Goal: Task Accomplishment & Management: Complete application form

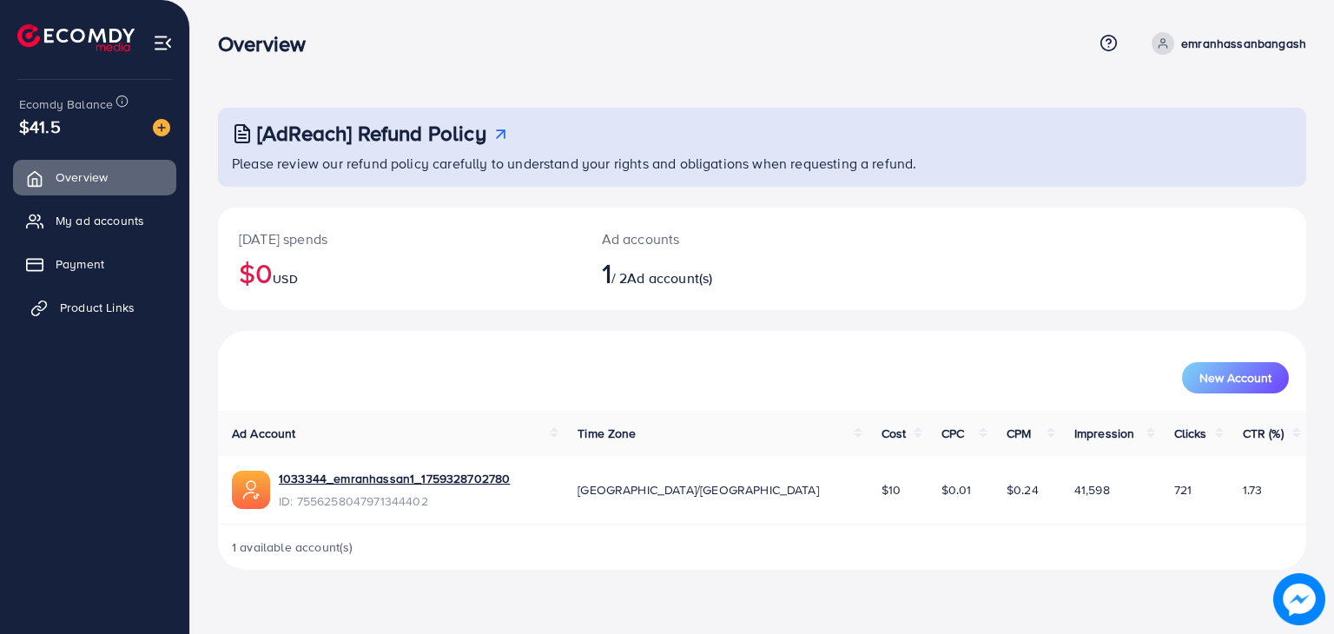
click at [128, 306] on span "Product Links" at bounding box center [97, 307] width 75 height 17
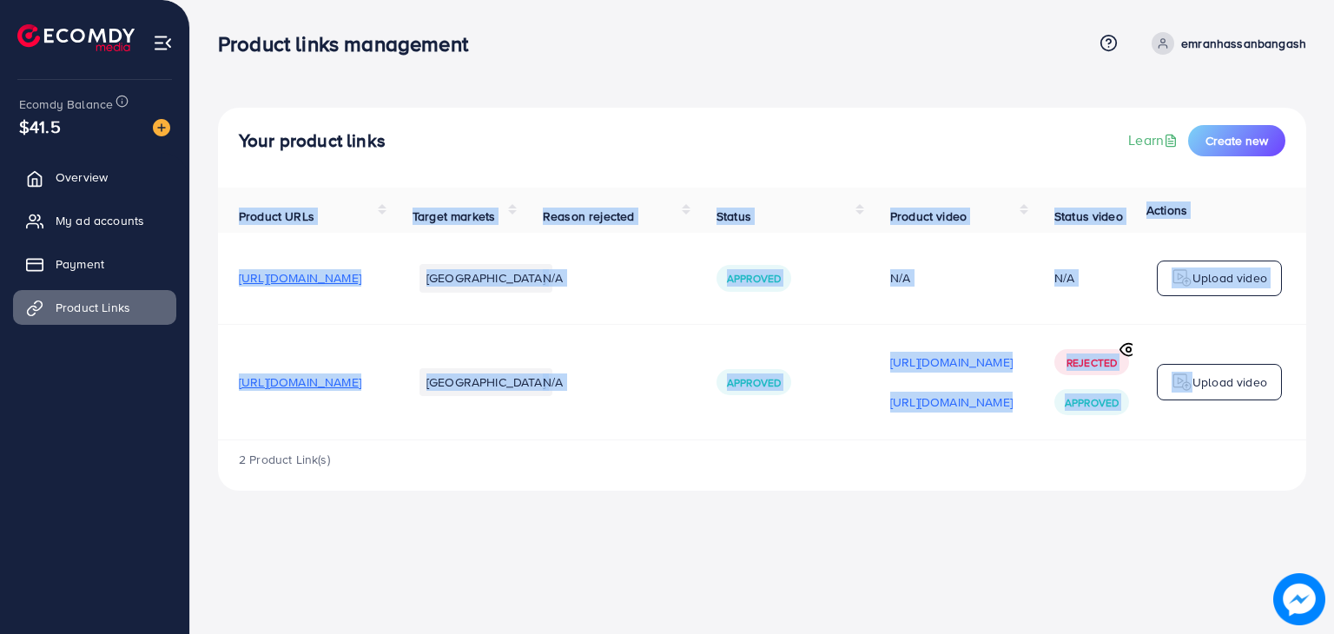
drag, startPoint x: 1034, startPoint y: 449, endPoint x: 1156, endPoint y: 451, distance: 121.6
click at [1174, 440] on div "Product URLs Target markets Reason rejected Status Product video Status video A…" at bounding box center [762, 314] width 1088 height 253
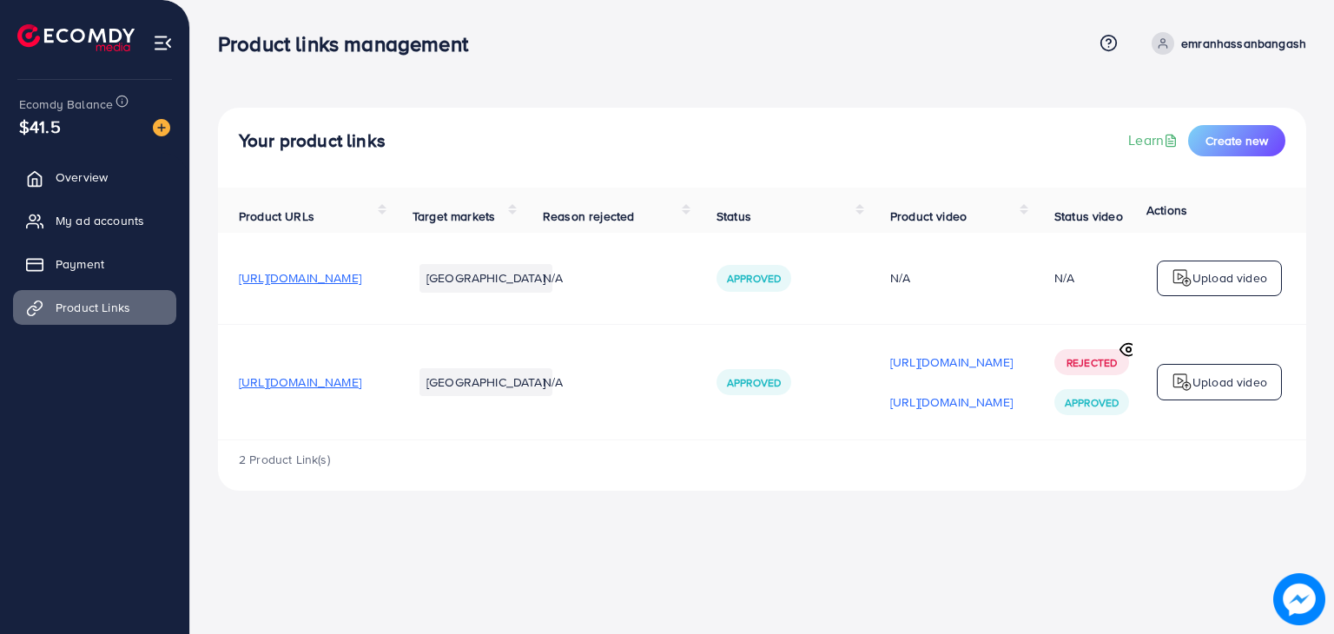
click at [1033, 439] on td "[URL][DOMAIN_NAME] [URL][DOMAIN_NAME]" at bounding box center [951, 382] width 164 height 116
drag, startPoint x: 1062, startPoint y: 445, endPoint x: 1170, endPoint y: 433, distance: 109.1
click at [1170, 433] on tr "[URL][DOMAIN_NAME] [GEOGRAPHIC_DATA] N/A Approved [URL][DOMAIN_NAME] [URL][DOMA…" at bounding box center [799, 382] width 1163 height 116
click at [1033, 433] on td "[URL][DOMAIN_NAME] [URL][DOMAIN_NAME]" at bounding box center [951, 382] width 164 height 116
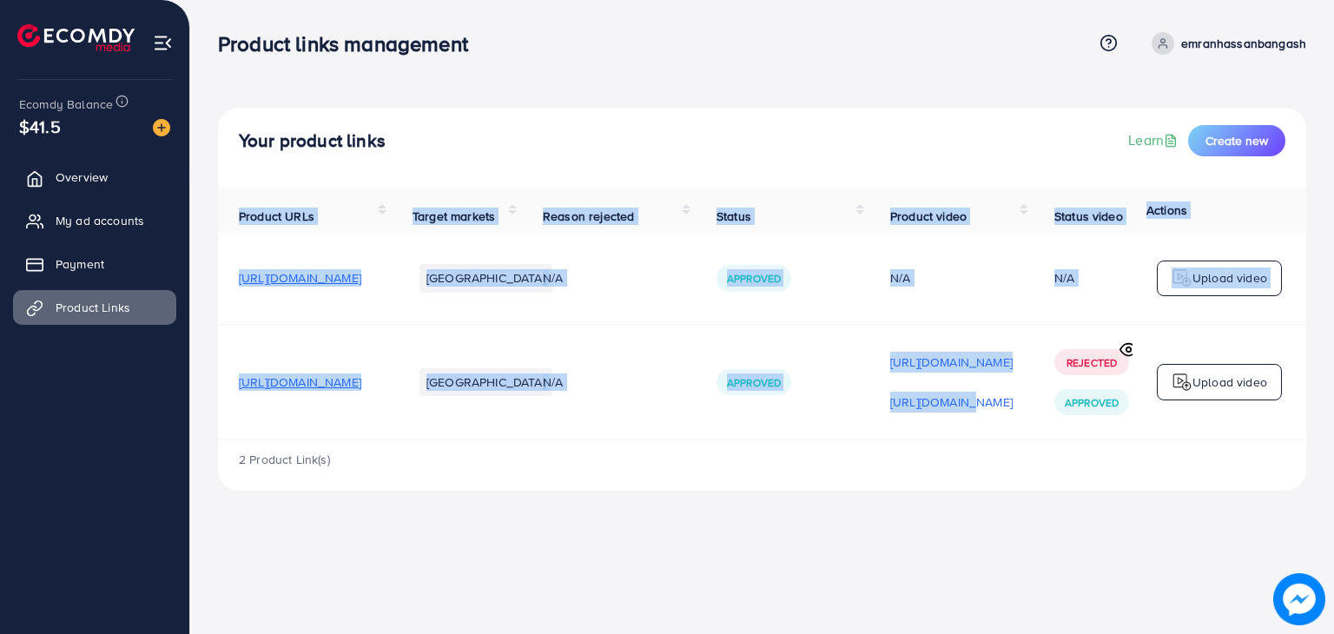
drag, startPoint x: 1059, startPoint y: 445, endPoint x: 1115, endPoint y: 449, distance: 55.7
click at [1115, 440] on div "Product URLs Target markets Reason rejected Status Product video Status video A…" at bounding box center [762, 314] width 1088 height 253
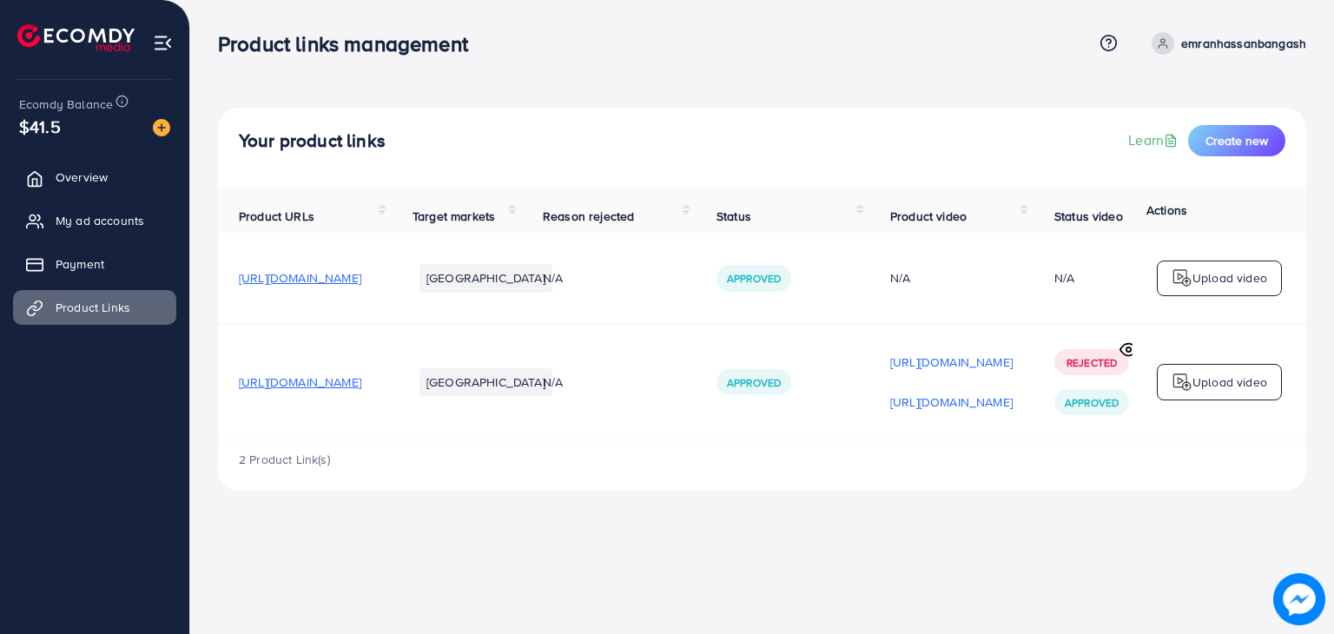
click at [1094, 455] on div "2 Product Link(s)" at bounding box center [762, 465] width 1088 height 50
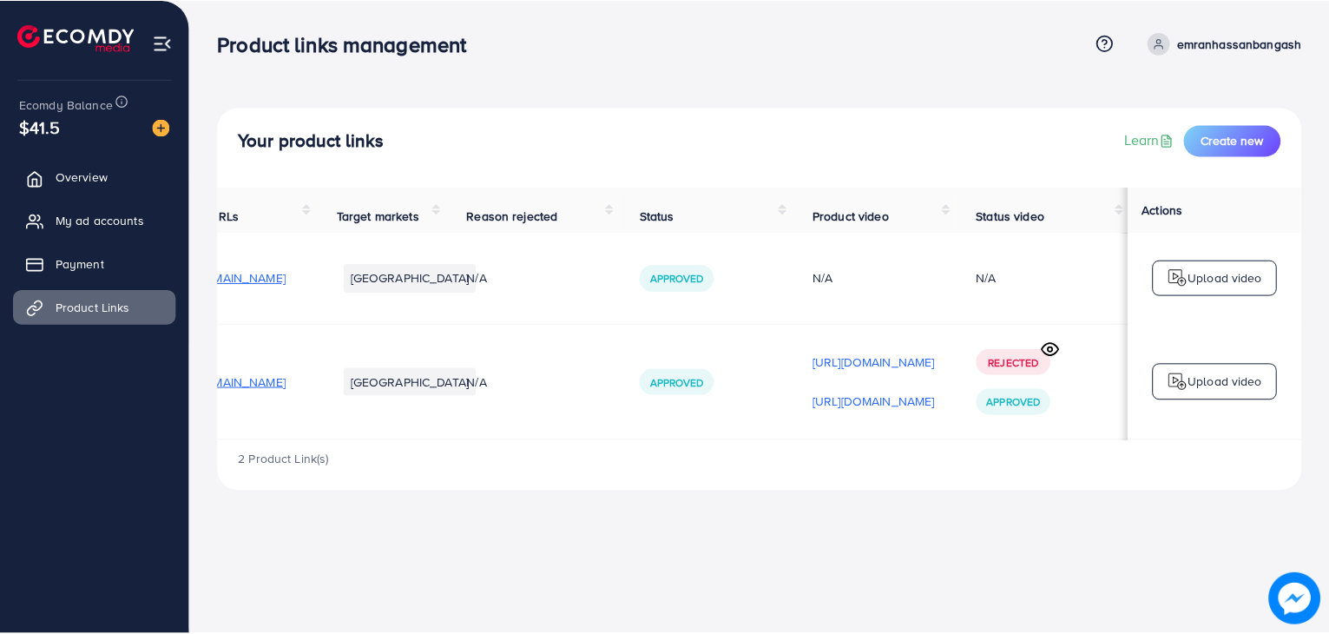
scroll to position [0, 287]
click at [1209, 121] on div "Your product links Learn Create new" at bounding box center [762, 148] width 1088 height 80
click at [1254, 150] on button "Create new" at bounding box center [1236, 140] width 97 height 31
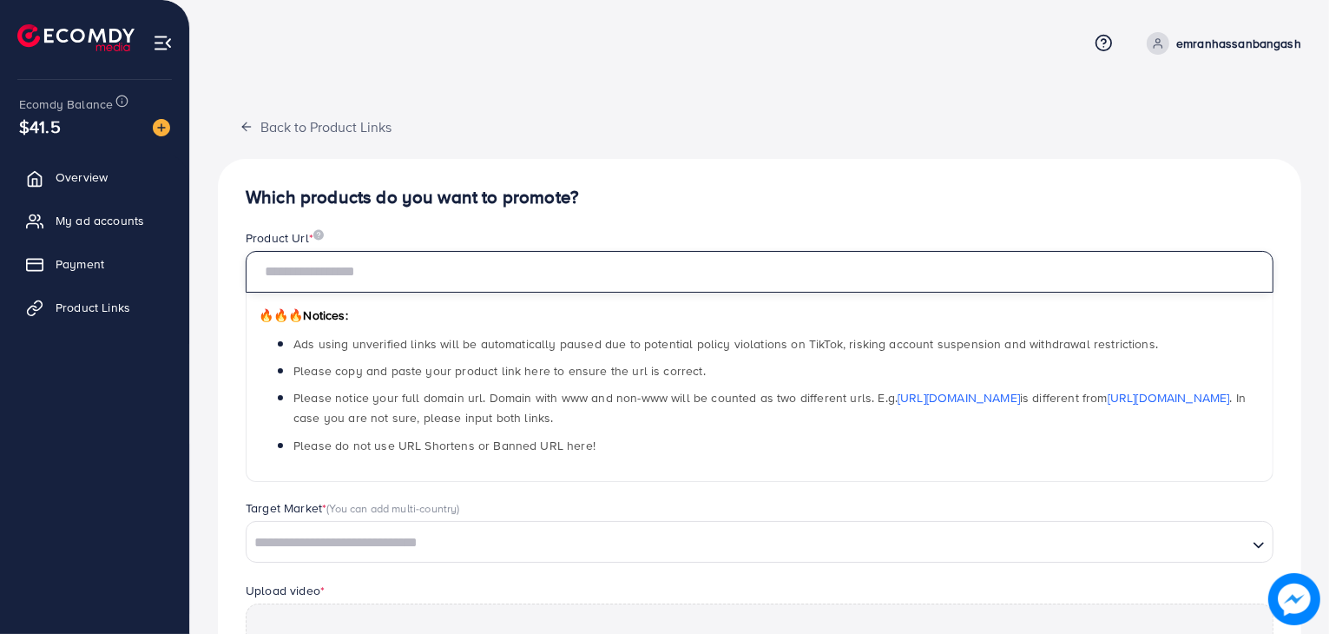
click at [535, 279] on input "text" at bounding box center [760, 272] width 1028 height 42
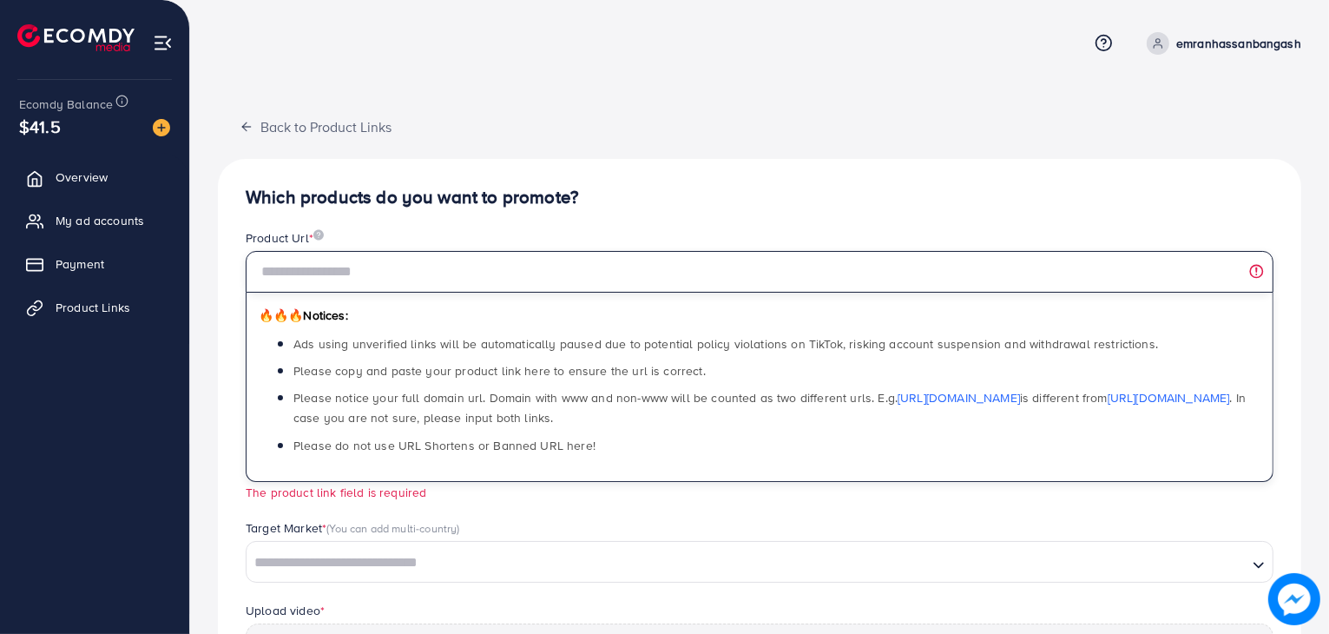
paste input "**********"
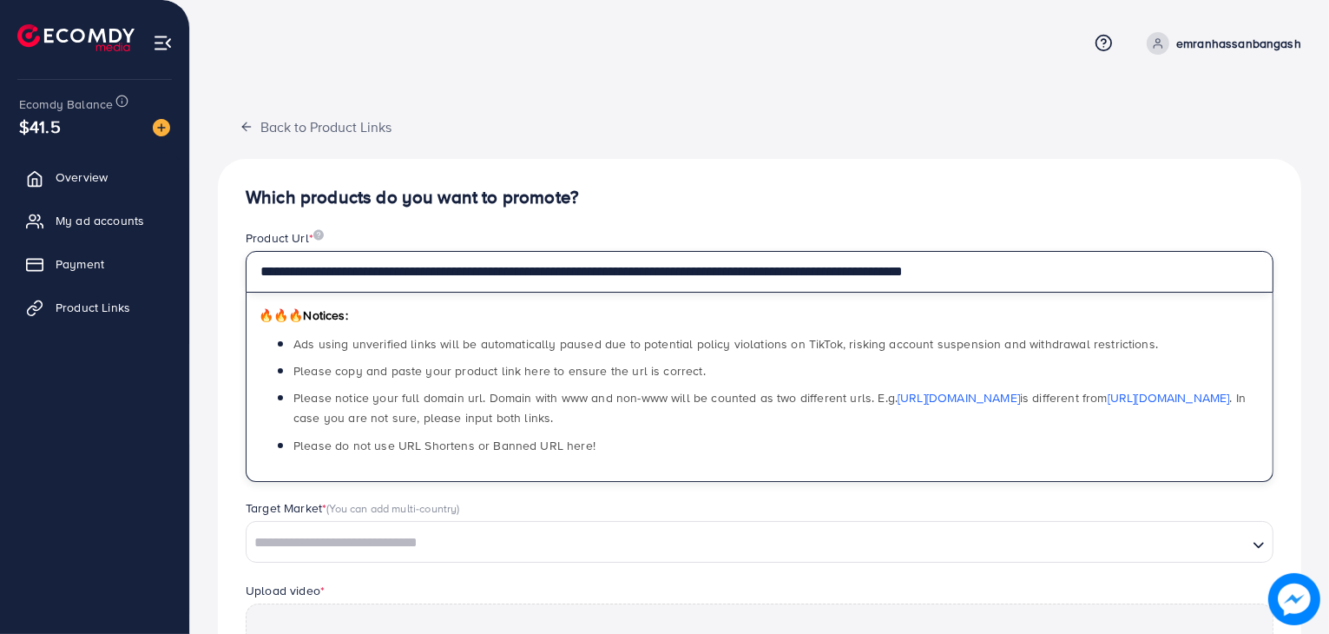
type input "**********"
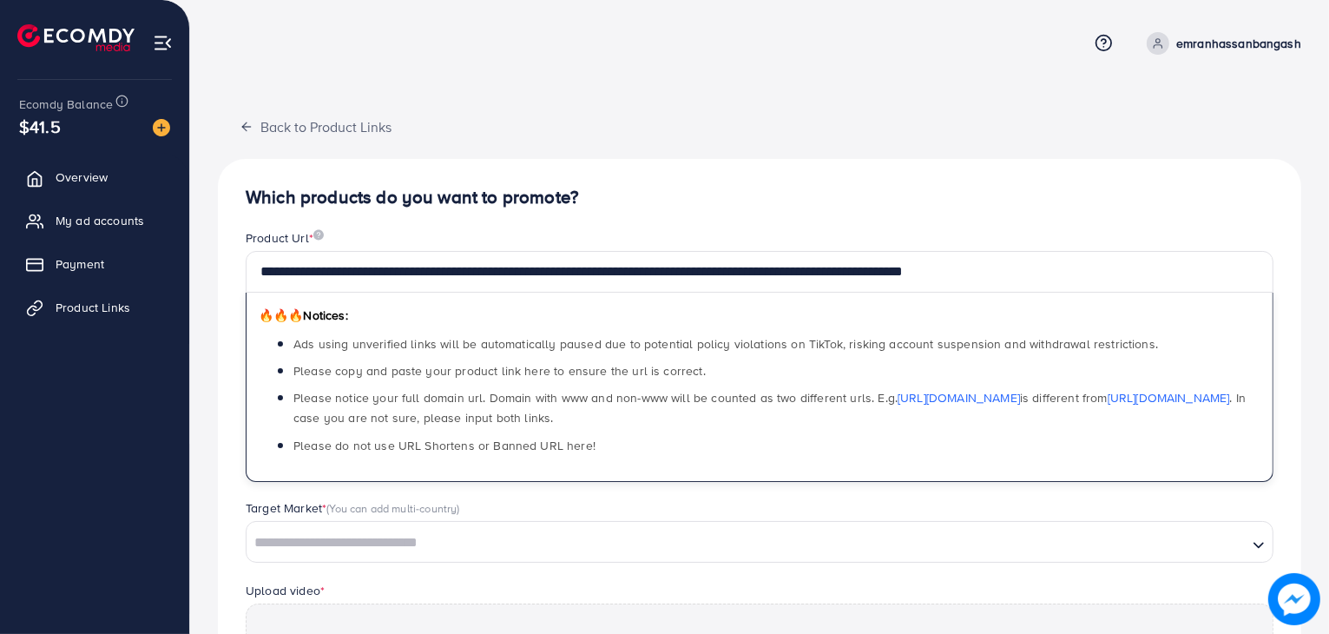
click at [651, 176] on div "**********" at bounding box center [760, 544] width 1084 height 770
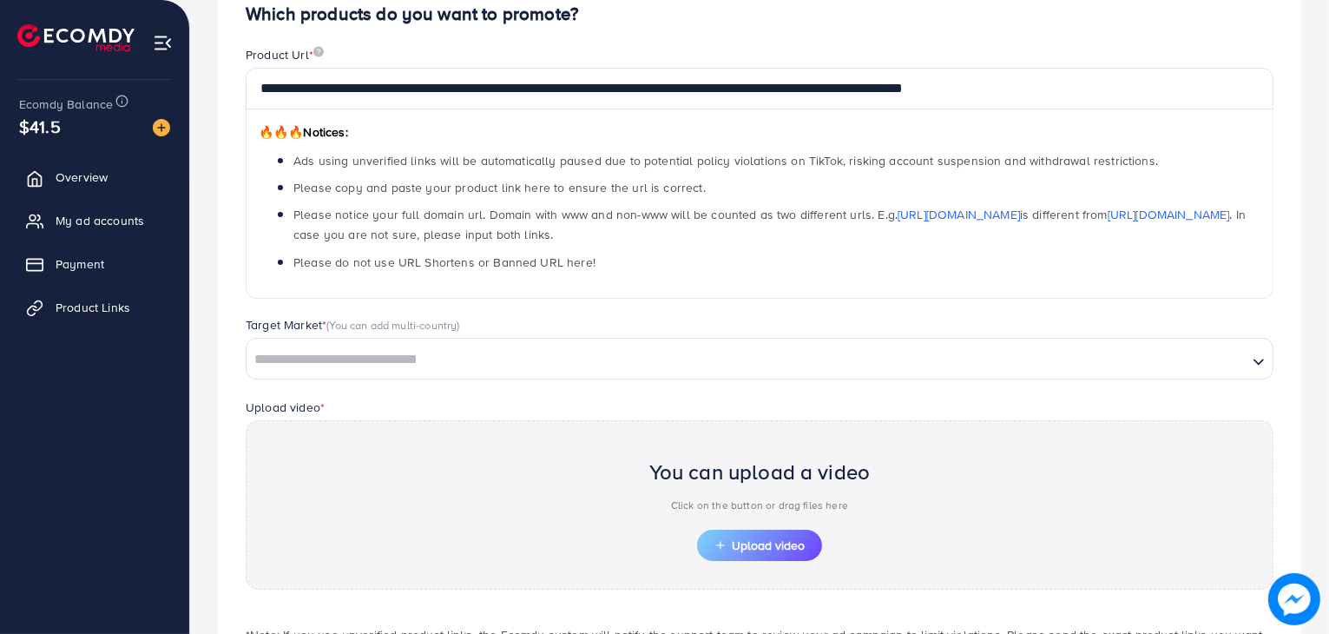
scroll to position [322, 0]
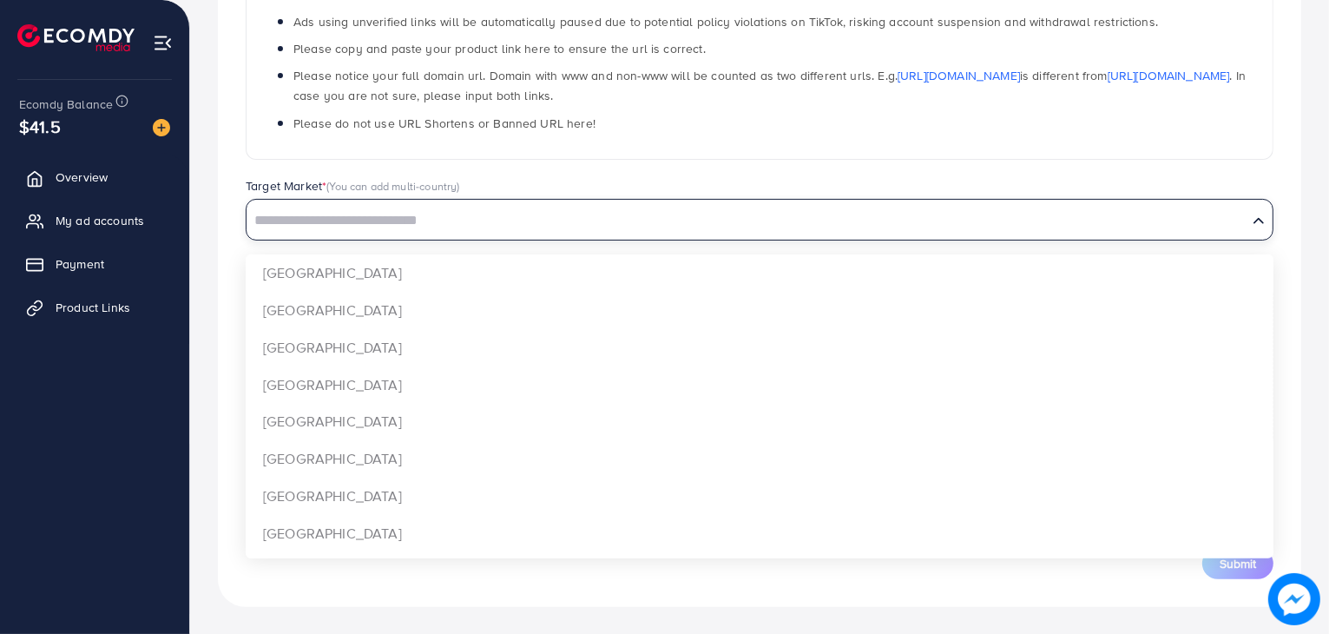
click at [545, 218] on input "Search for option" at bounding box center [747, 221] width 998 height 27
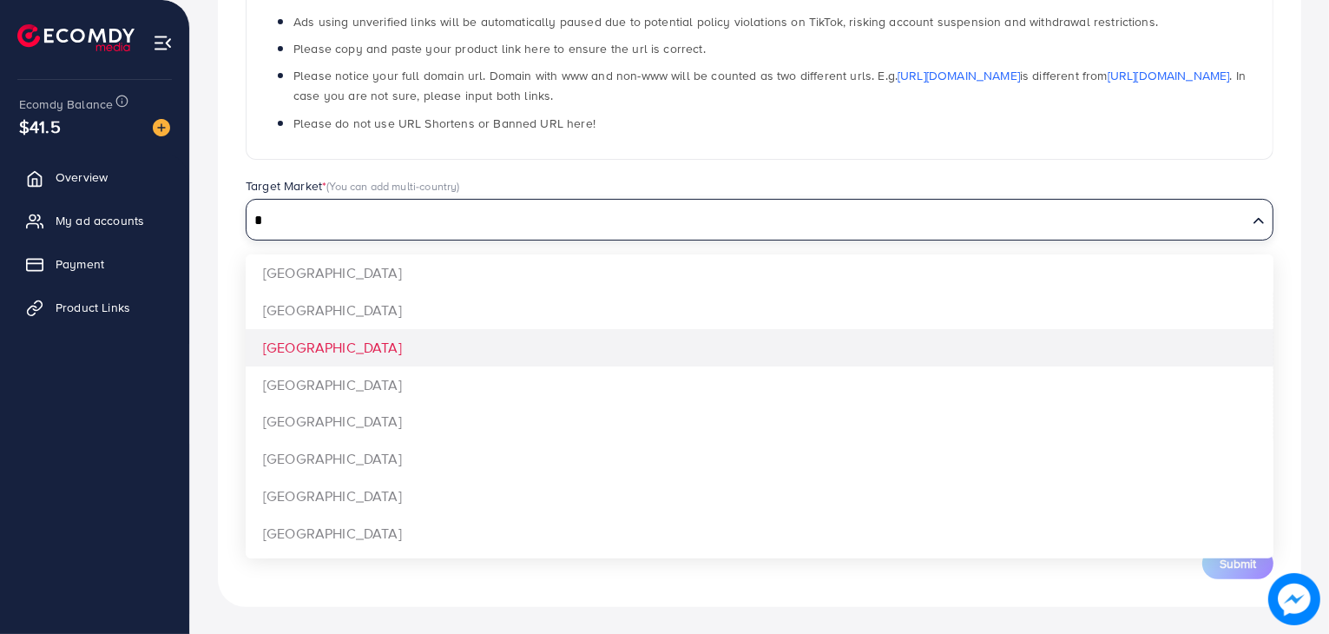
type input "*"
click at [319, 360] on div "**********" at bounding box center [760, 222] width 1084 height 770
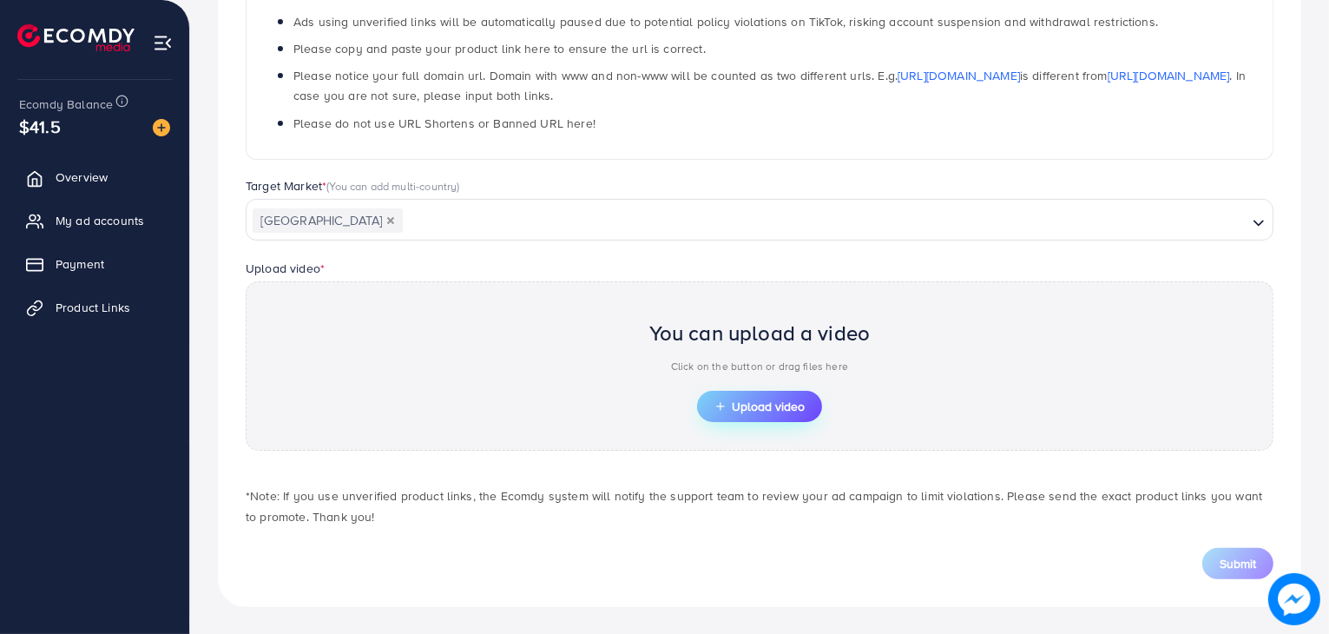
click at [750, 393] on button "Upload video" at bounding box center [759, 406] width 125 height 31
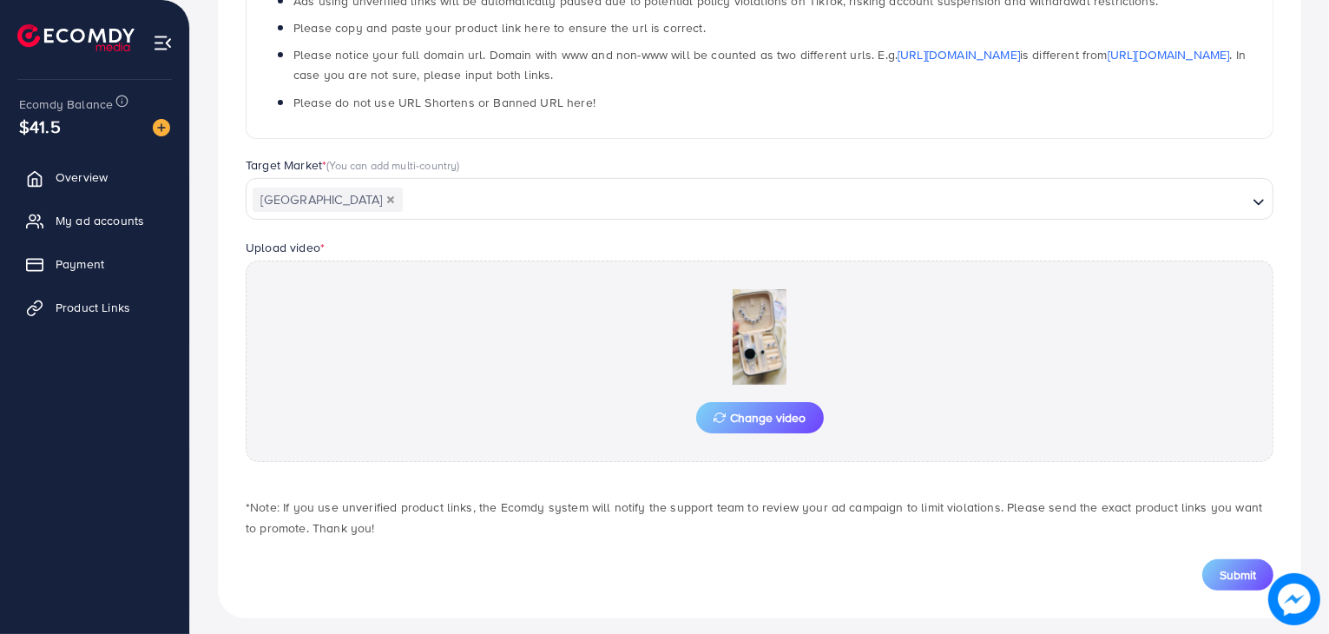
scroll to position [354, 0]
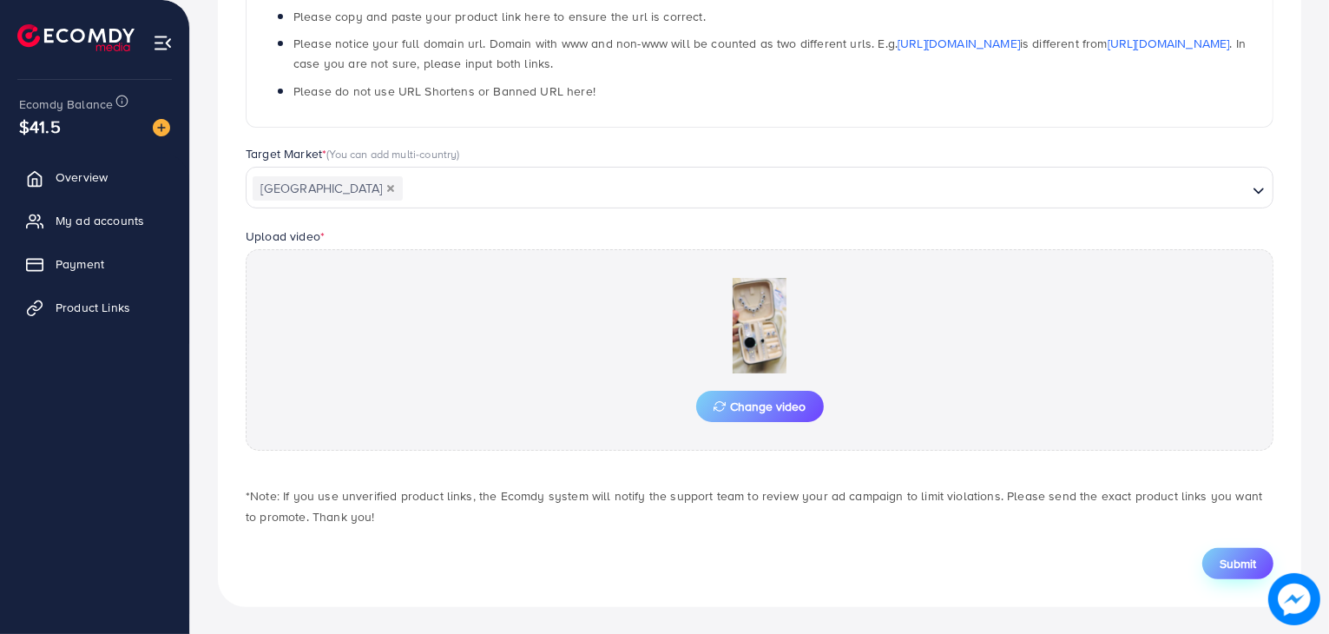
click at [1232, 567] on span "Submit" at bounding box center [1238, 563] width 36 height 17
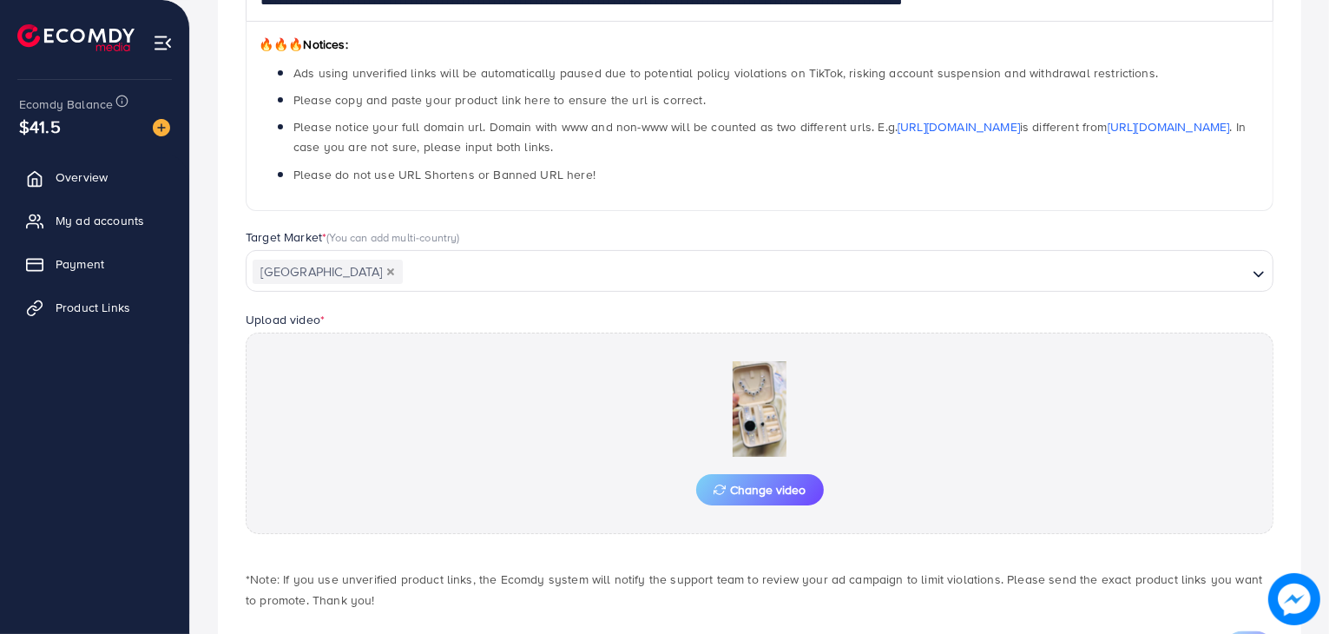
scroll to position [122, 0]
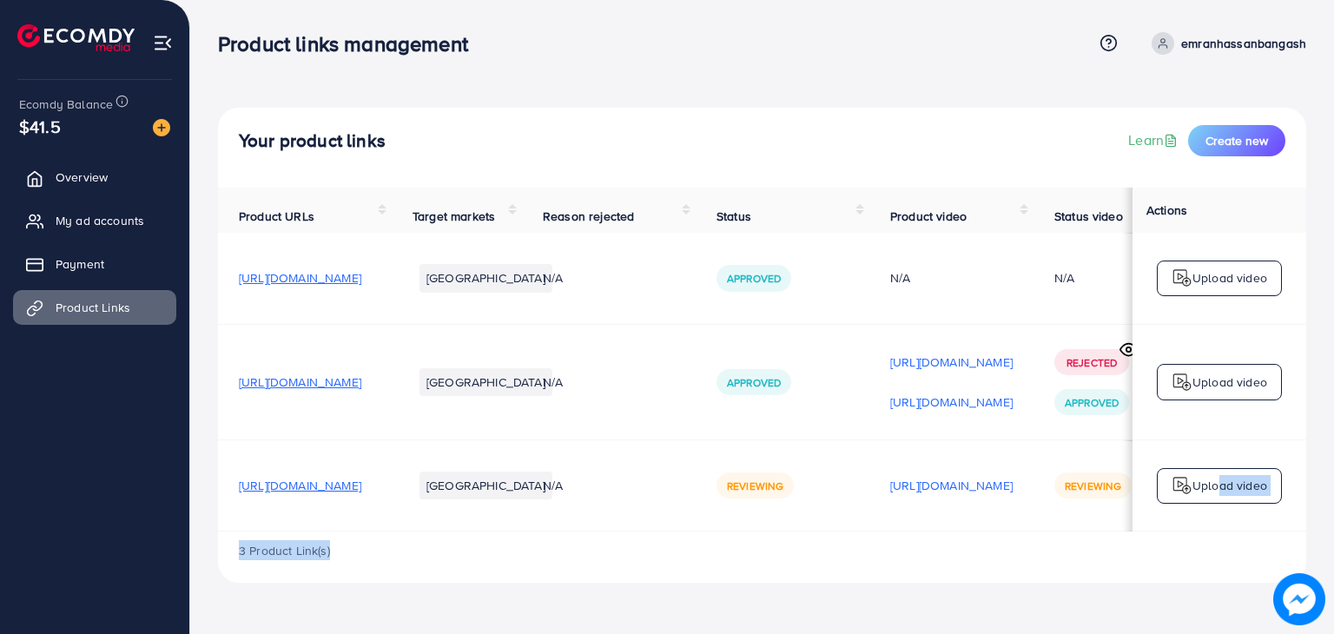
drag, startPoint x: 1061, startPoint y: 541, endPoint x: 1156, endPoint y: 516, distance: 98.8
click at [1204, 505] on div "Product URLs Target markets Reason rejected Status Product video Status video A…" at bounding box center [762, 385] width 1088 height 395
click at [1033, 531] on td "[URL][DOMAIN_NAME]" at bounding box center [951, 485] width 164 height 91
drag, startPoint x: 1067, startPoint y: 536, endPoint x: 1146, endPoint y: 529, distance: 79.3
click at [1146, 529] on table "Product URLs Target markets Reason rejected Status Product video Status video A…" at bounding box center [799, 360] width 1163 height 344
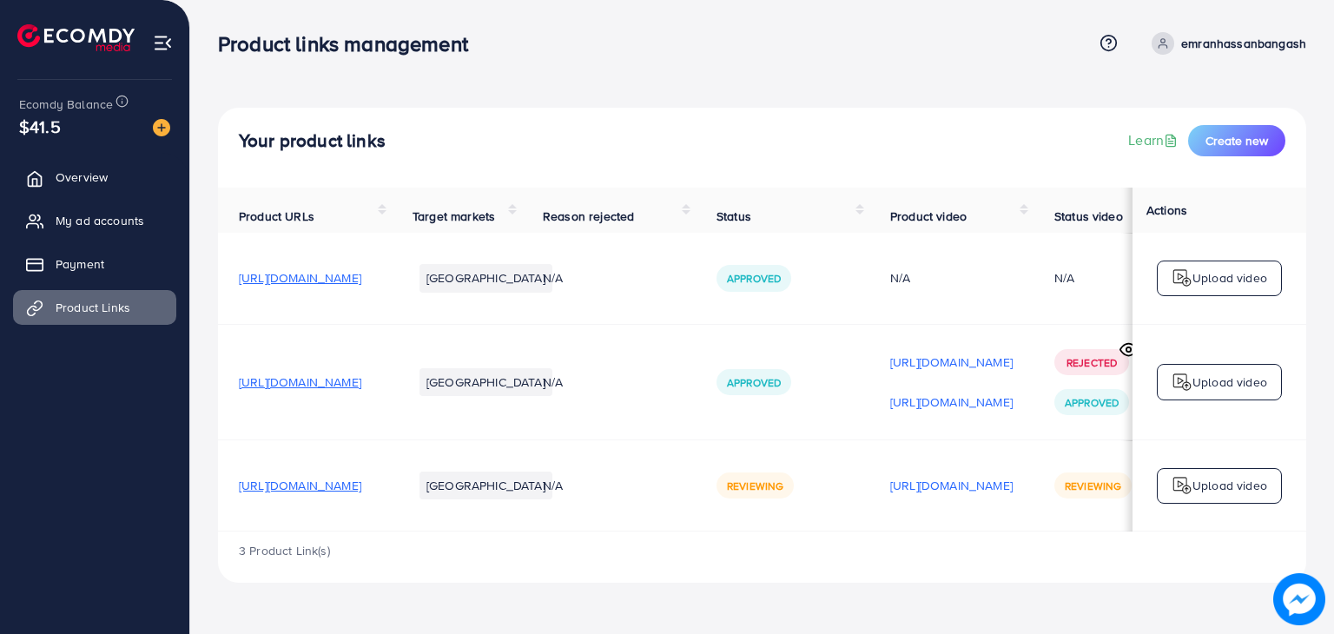
click at [1071, 561] on div "3 Product Link(s)" at bounding box center [762, 556] width 1088 height 50
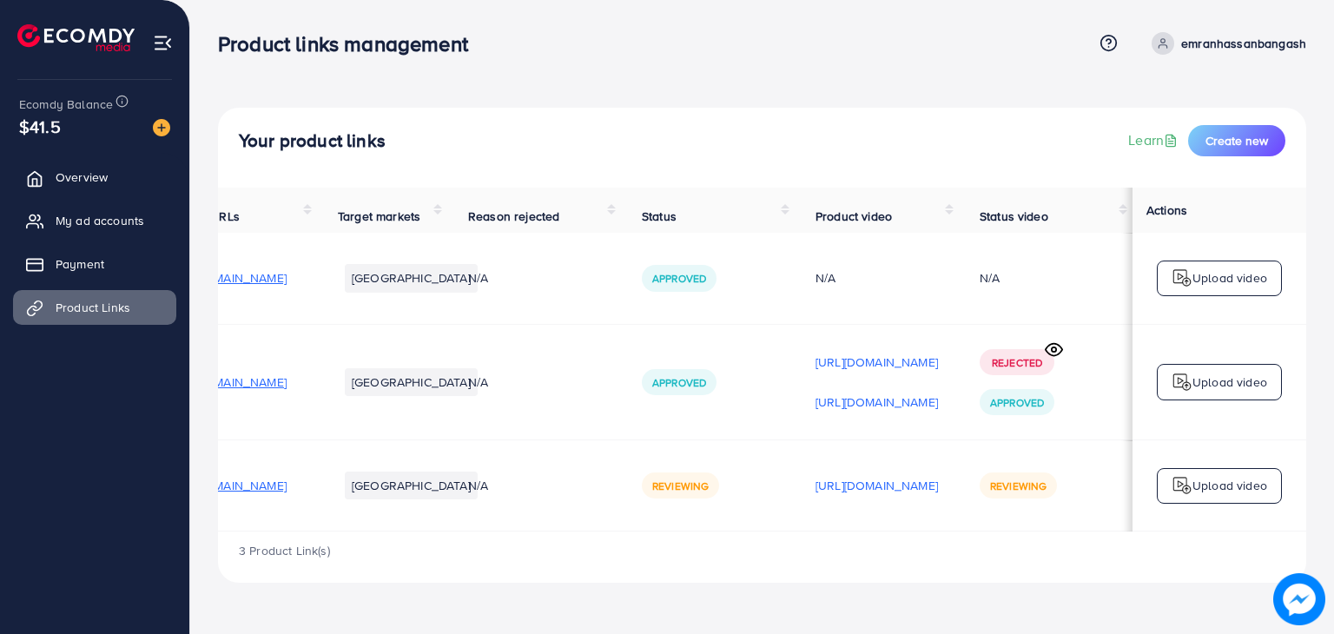
scroll to position [0, 287]
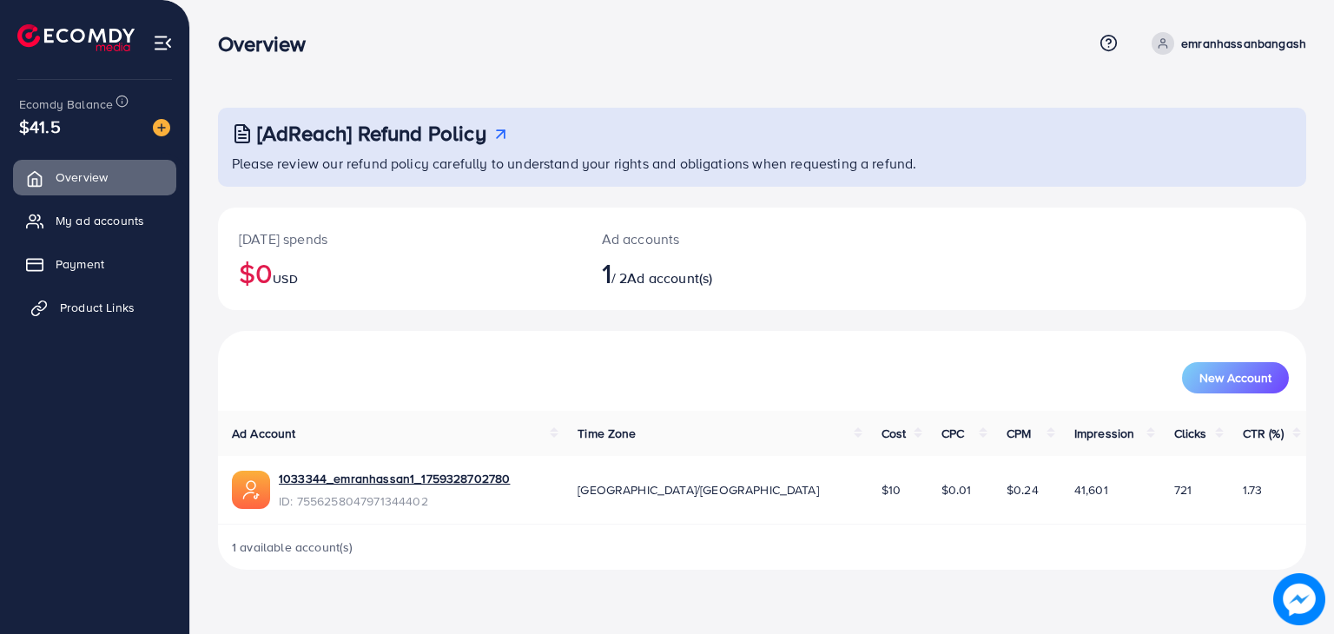
click at [139, 300] on link "Product Links" at bounding box center [94, 307] width 163 height 35
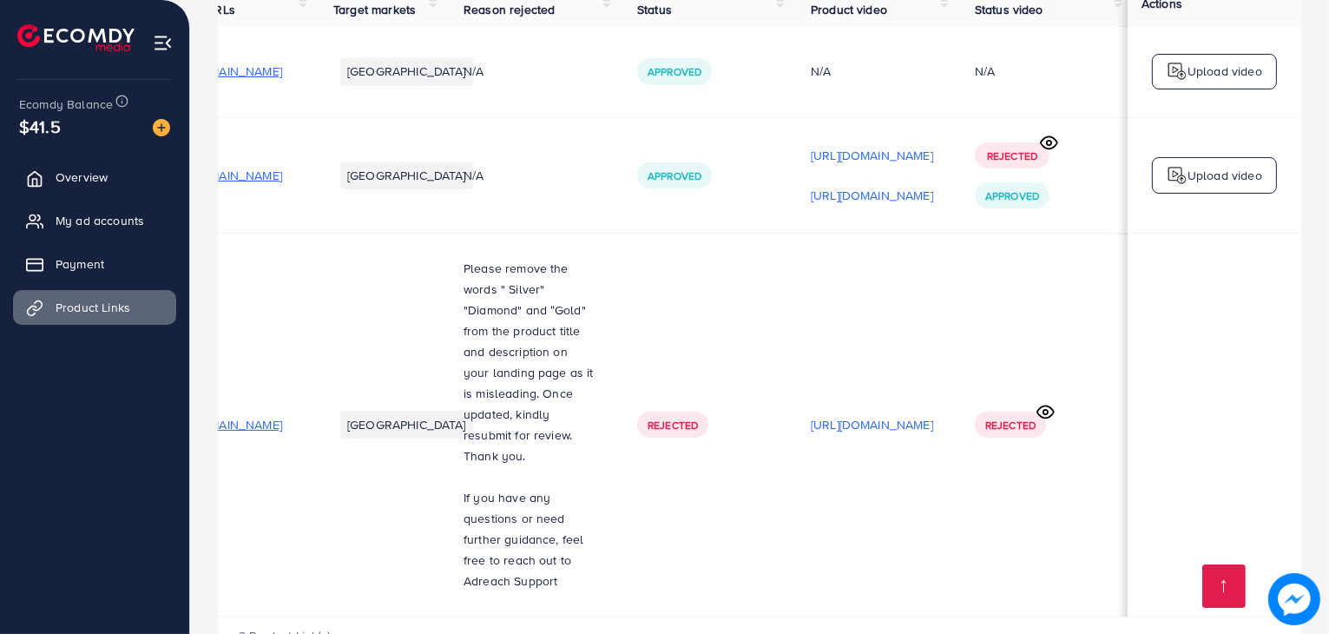
scroll to position [0, 295]
